Goal: Task Accomplishment & Management: Manage account settings

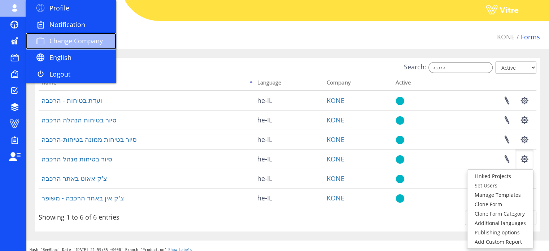
click at [92, 43] on span "Change Company" at bounding box center [75, 40] width 53 height 9
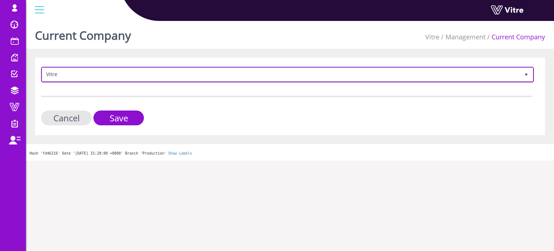
click at [209, 73] on span "Vitre" at bounding box center [281, 74] width 478 height 13
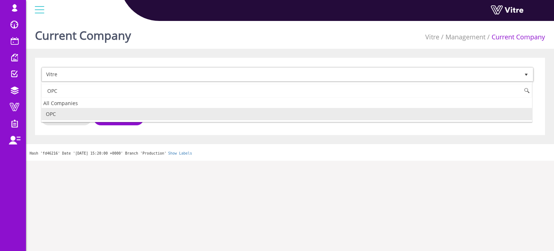
click at [123, 114] on li "OPC" at bounding box center [287, 114] width 491 height 12
type input "OPC"
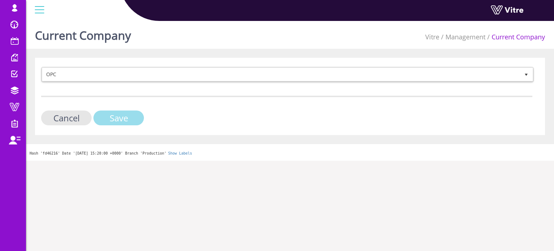
click at [126, 119] on input "Save" at bounding box center [118, 117] width 51 height 15
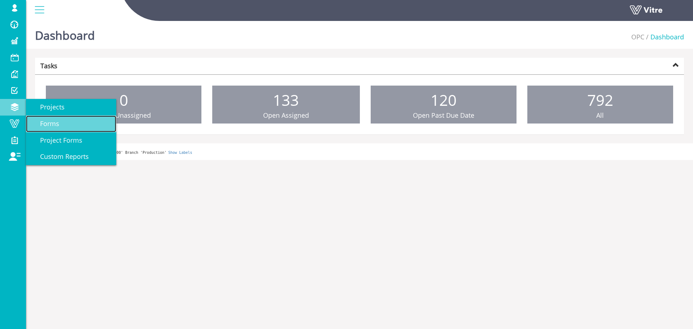
click at [45, 124] on span "Forms" at bounding box center [45, 123] width 28 height 9
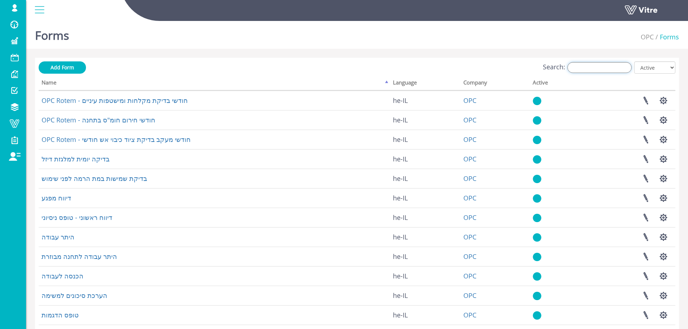
click at [586, 67] on input "Search:" at bounding box center [599, 67] width 64 height 11
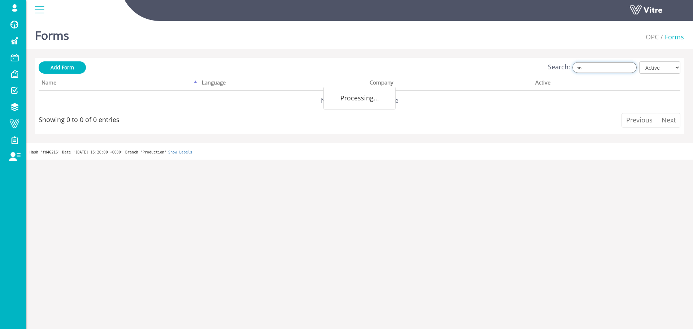
type input "n"
type input "מ"
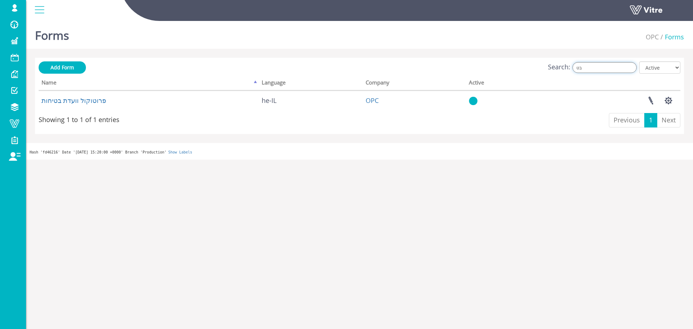
type input "ב"
type input "ת"
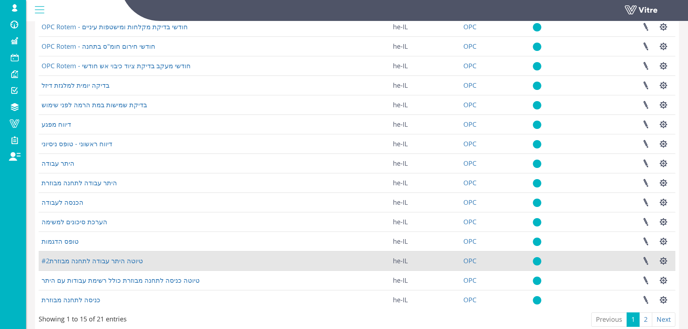
scroll to position [104, 0]
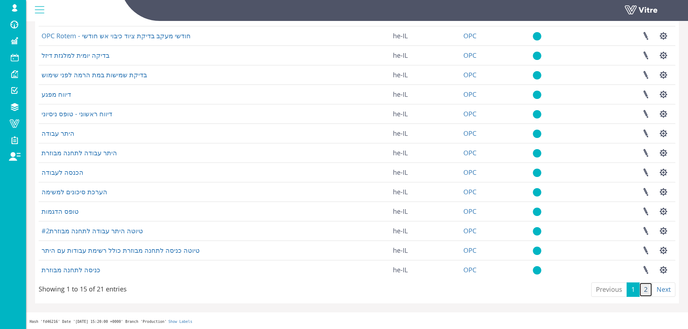
click at [644, 289] on link "2" at bounding box center [645, 289] width 13 height 14
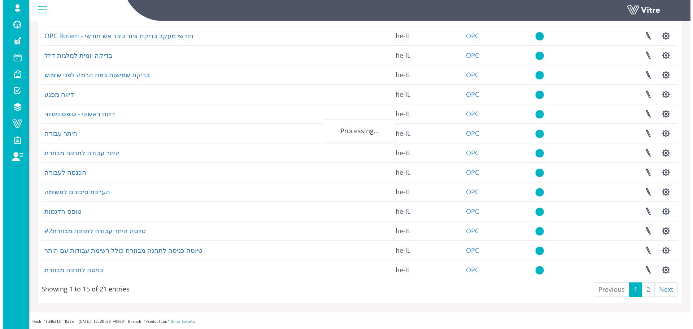
scroll to position [0, 0]
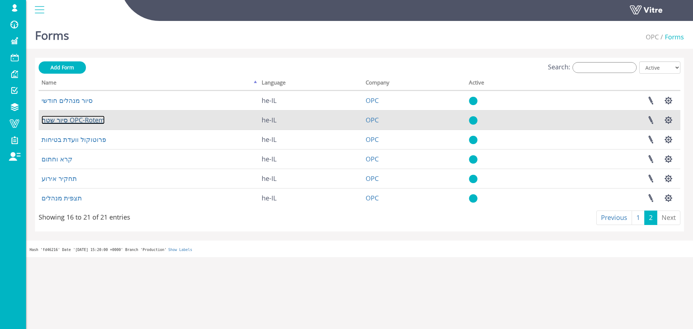
click at [70, 120] on link "סיור שטח OPC-Rotem" at bounding box center [73, 119] width 63 height 9
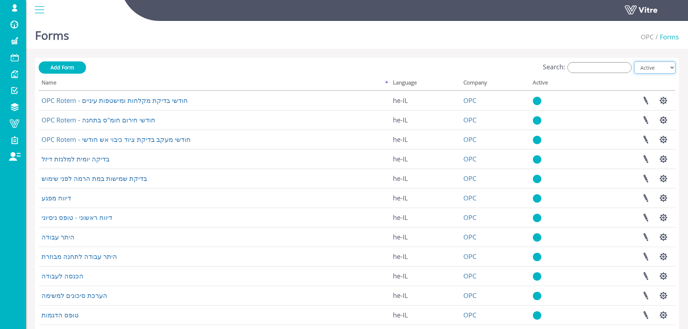
click at [662, 67] on select "All Active Not Active" at bounding box center [654, 67] width 41 height 12
select select "2"
click at [634, 61] on select "All Active Not Active" at bounding box center [654, 67] width 41 height 12
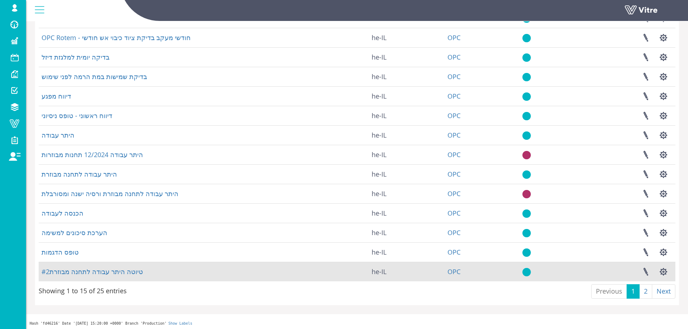
scroll to position [104, 0]
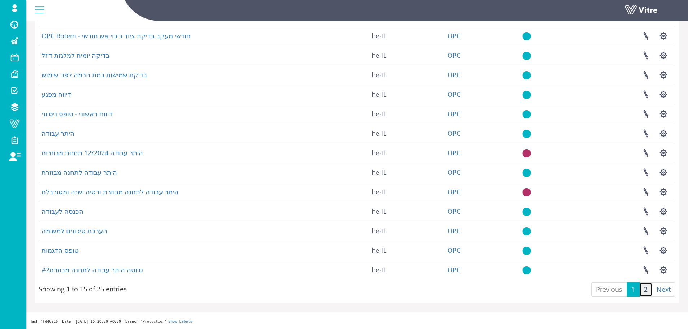
click at [643, 289] on link "2" at bounding box center [645, 289] width 13 height 14
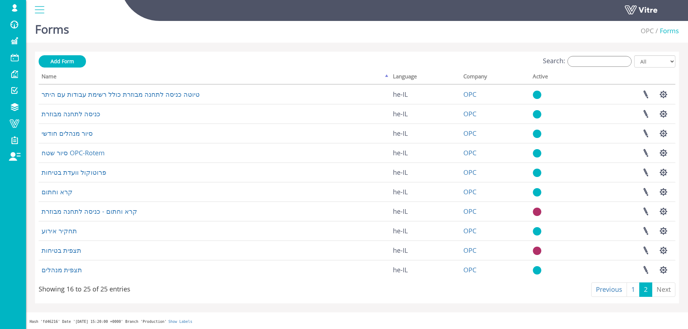
scroll to position [6, 0]
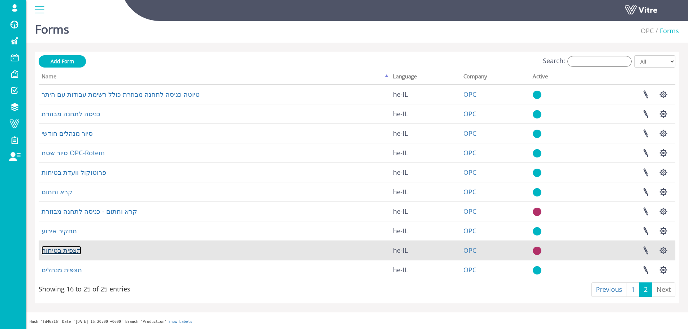
click at [60, 251] on link "תצפית בטיחות" at bounding box center [62, 250] width 40 height 9
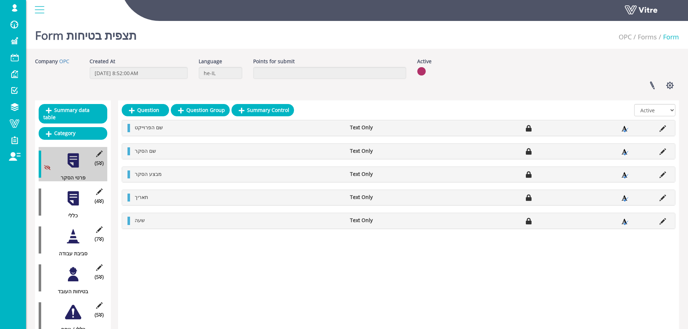
click at [72, 190] on div at bounding box center [73, 198] width 16 height 16
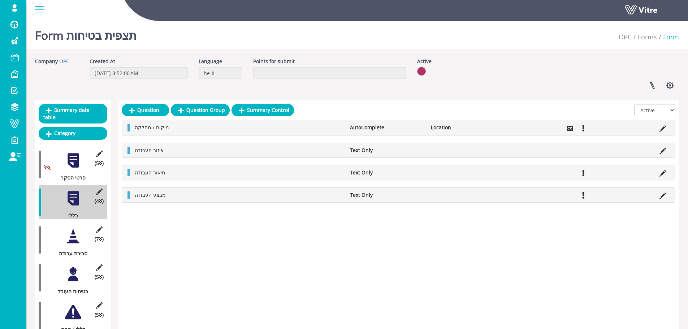
click at [73, 230] on div at bounding box center [73, 236] width 16 height 16
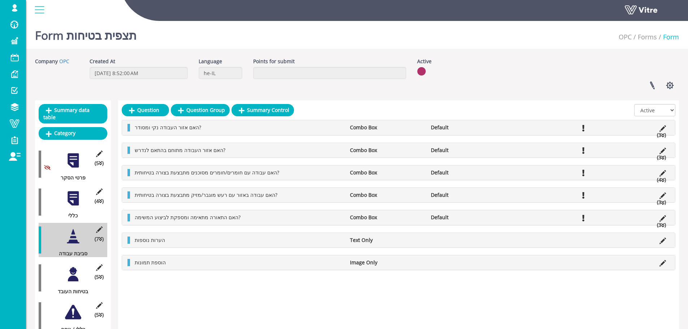
click at [74, 270] on div at bounding box center [73, 274] width 16 height 16
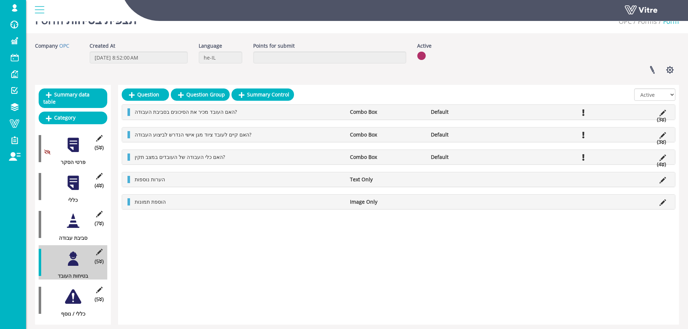
scroll to position [29, 0]
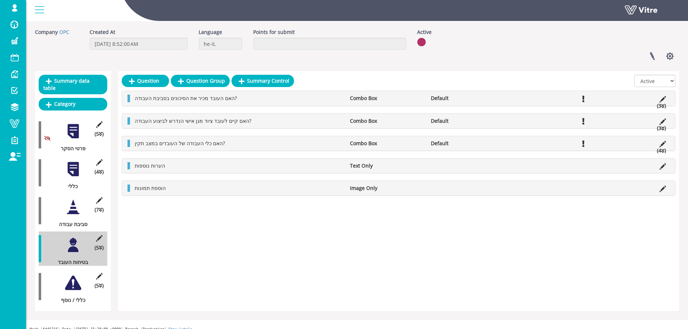
click at [75, 277] on div at bounding box center [73, 283] width 16 height 16
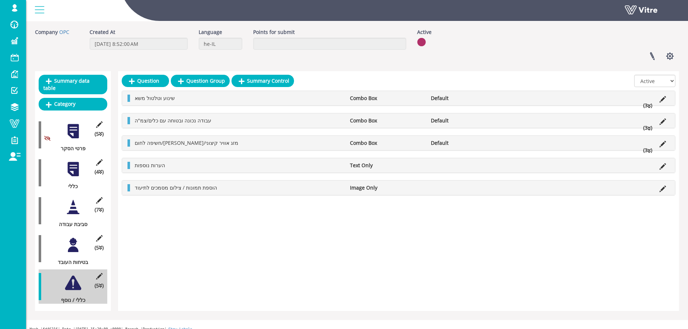
click at [76, 165] on div at bounding box center [73, 169] width 16 height 16
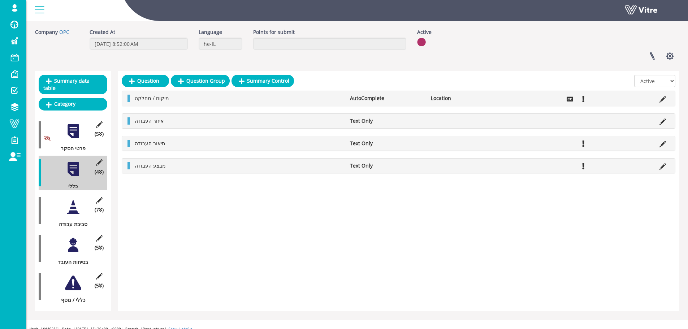
click at [73, 201] on div at bounding box center [73, 207] width 16 height 16
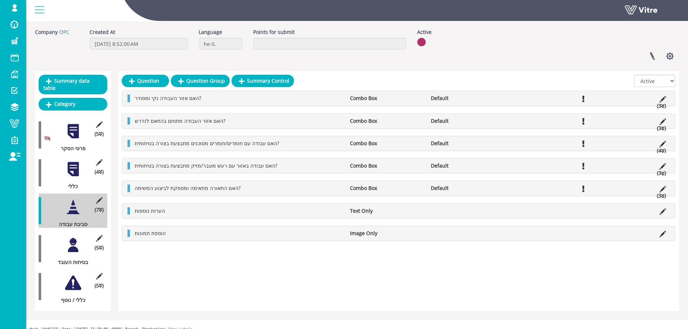
click at [71, 240] on div at bounding box center [73, 245] width 16 height 16
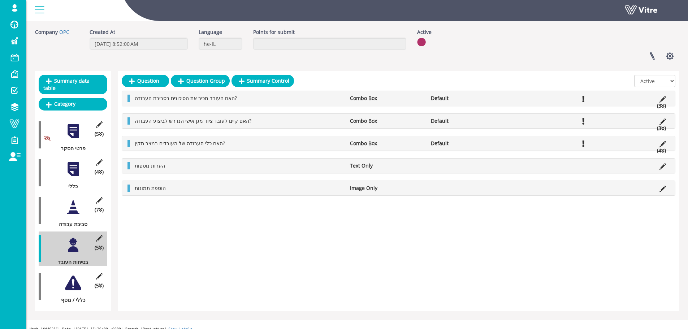
click at [663, 128] on icon at bounding box center [662, 128] width 3 height 5
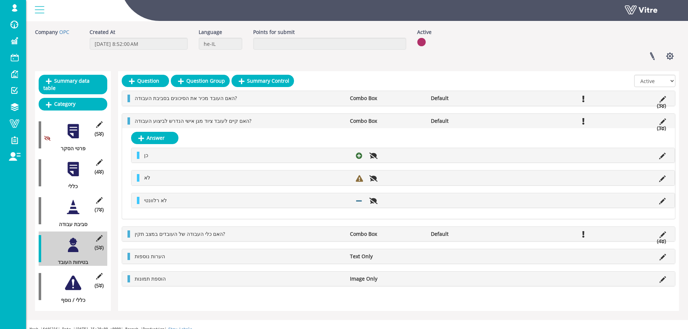
click at [663, 128] on icon at bounding box center [662, 128] width 3 height 5
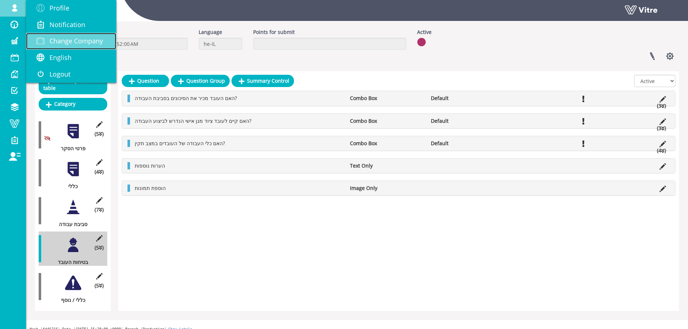
click at [61, 44] on span "Change Company" at bounding box center [75, 40] width 53 height 9
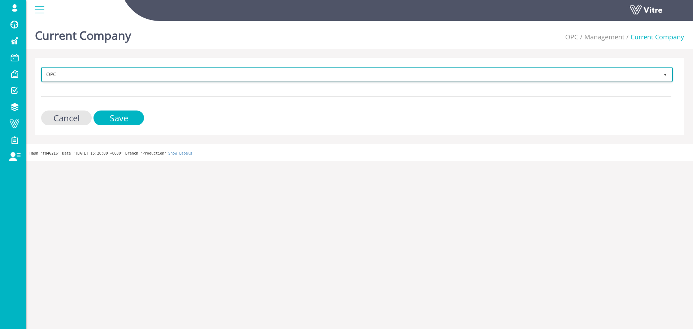
click at [71, 73] on span "OPC" at bounding box center [350, 74] width 616 height 13
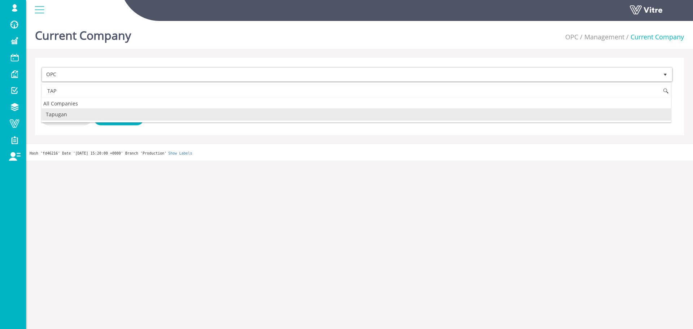
click at [61, 114] on li "Tapugan" at bounding box center [356, 114] width 629 height 12
type input "TAP"
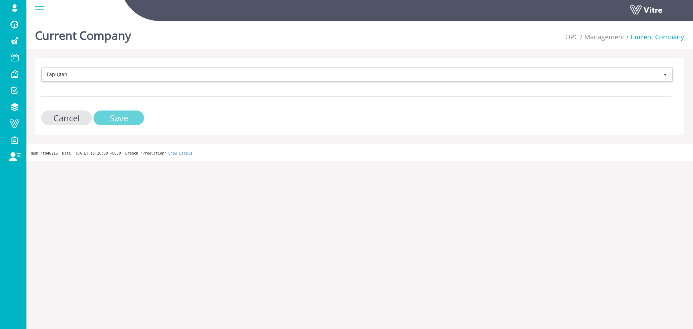
click at [118, 118] on input "Save" at bounding box center [118, 117] width 51 height 15
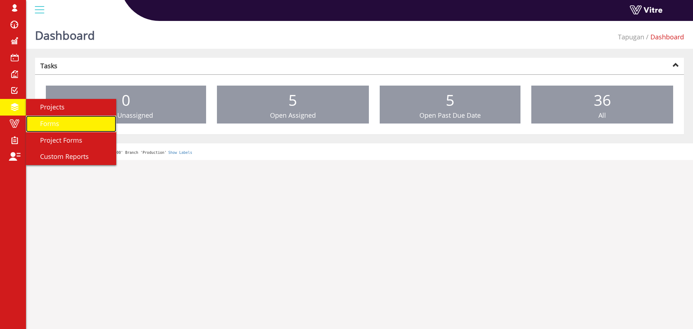
click at [46, 126] on span "Forms" at bounding box center [45, 123] width 28 height 9
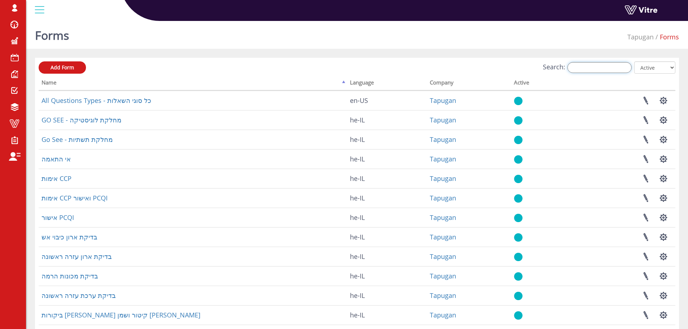
click at [596, 66] on input "Search:" at bounding box center [599, 67] width 64 height 11
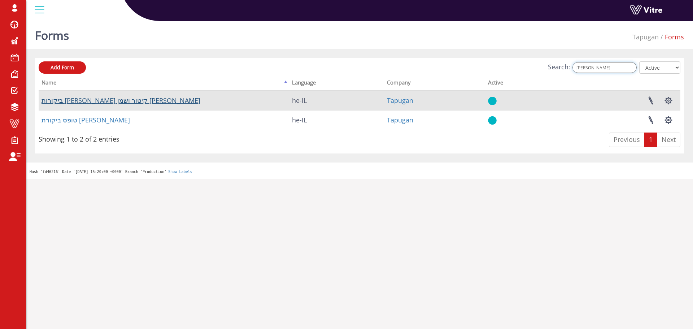
type input "דודי"
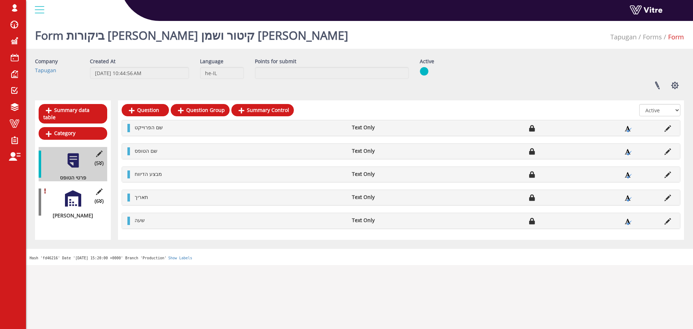
click at [73, 194] on div at bounding box center [73, 198] width 16 height 16
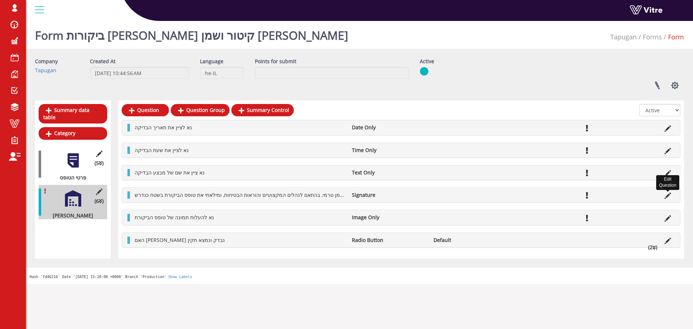
click at [667, 197] on icon at bounding box center [667, 195] width 6 height 6
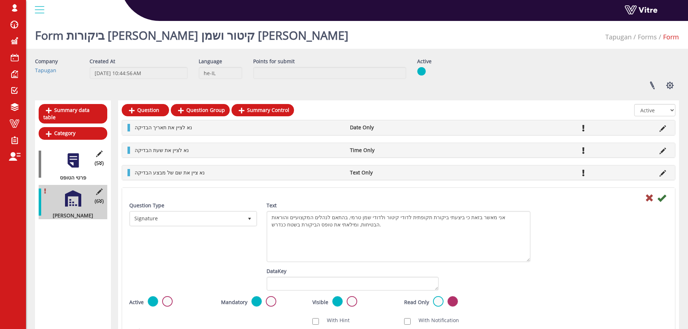
drag, startPoint x: 528, startPoint y: 223, endPoint x: 531, endPoint y: 260, distance: 37.3
click at [531, 260] on div "Text אני מאשר בזאת כי ביצעתי ביקורת תקופתית לדודי קיטור ולדודי שמן טרמי, בהתאם …" at bounding box center [398, 235] width 275 height 66
click at [649, 197] on icon at bounding box center [649, 197] width 9 height 9
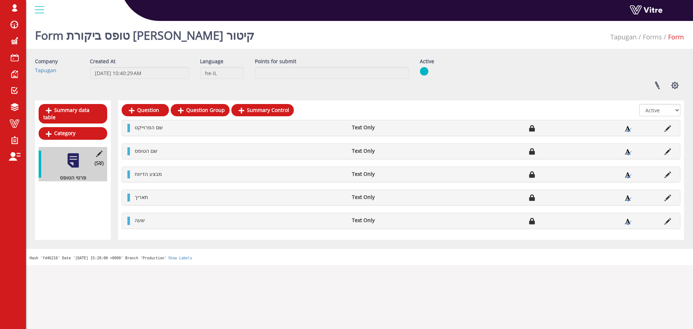
click at [74, 196] on div "Summary data table Category (5 ) פרטי הטופס" at bounding box center [73, 169] width 76 height 139
click at [672, 110] on select "All Active Not Active" at bounding box center [659, 110] width 41 height 12
select select "2"
click at [640, 104] on select "All Active Not Active" at bounding box center [659, 110] width 41 height 12
